Goal: Transaction & Acquisition: Purchase product/service

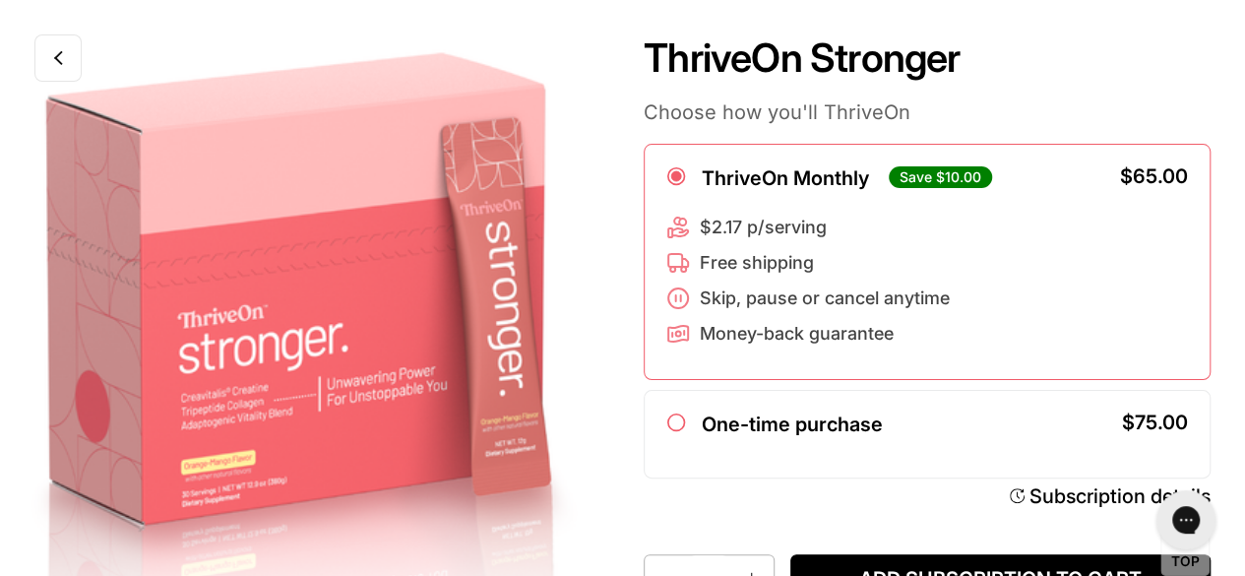
click at [1173, 66] on h1 "ThriveOn Stronger" at bounding box center [927, 57] width 567 height 47
click at [68, 62] on link at bounding box center [57, 57] width 47 height 47
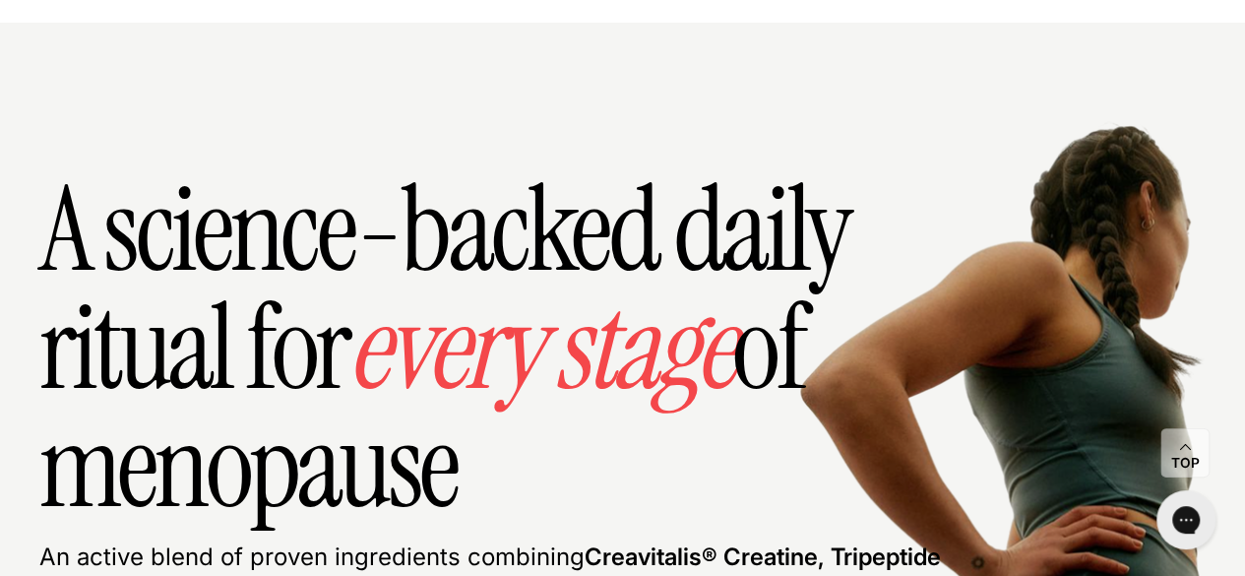
scroll to position [7815, 0]
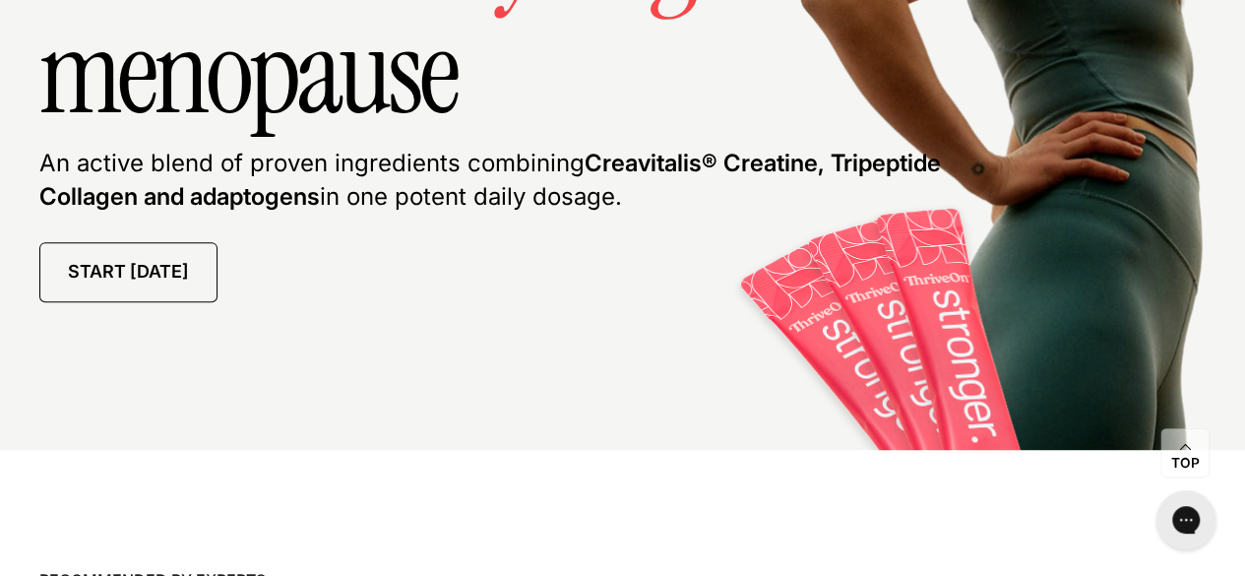
click at [171, 267] on link "Start [DATE]" at bounding box center [128, 272] width 178 height 60
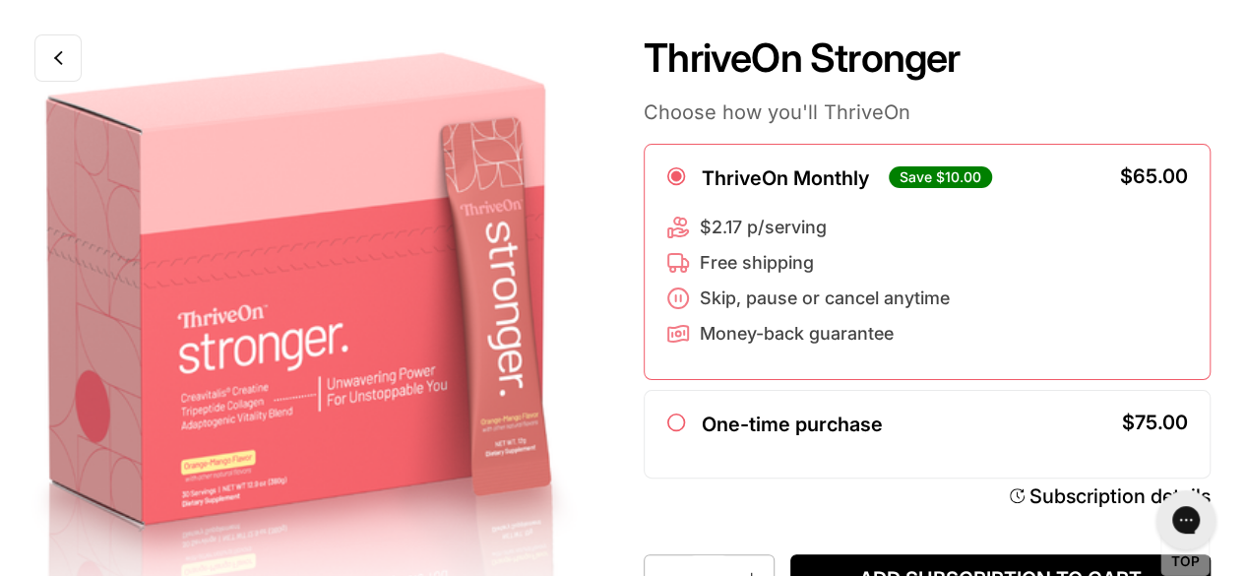
click at [71, 61] on link at bounding box center [57, 57] width 47 height 47
